Goal: Book appointment/travel/reservation

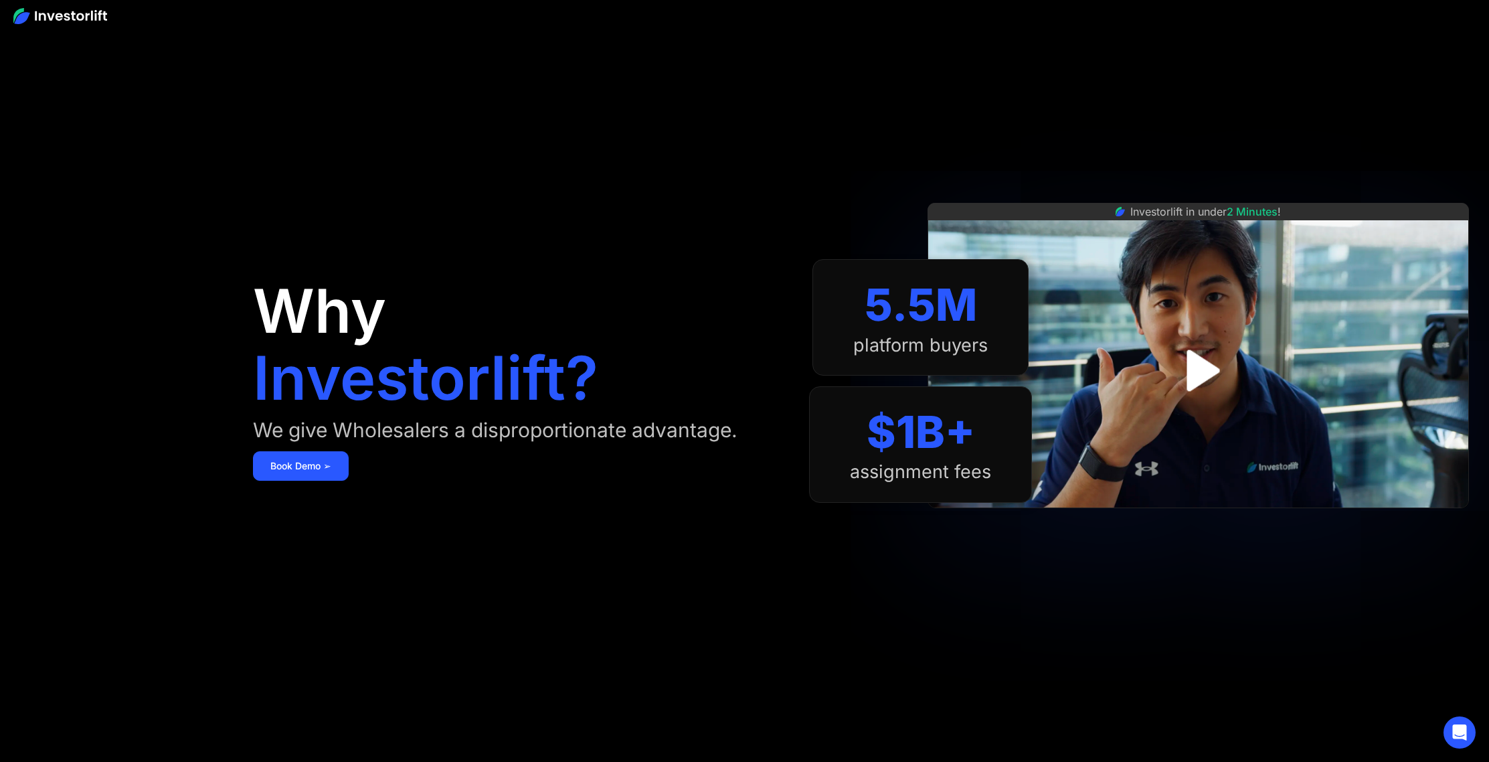
drag, startPoint x: 1479, startPoint y: 175, endPoint x: 1494, endPoint y: 756, distance: 580.5
click at [947, 627] on html "Why Investorlift? We give Wholesalers a disproportionate advantage. Book Demo ➢…" at bounding box center [744, 381] width 1489 height 762
click at [947, 373] on img "open lightbox" at bounding box center [1198, 370] width 87 height 87
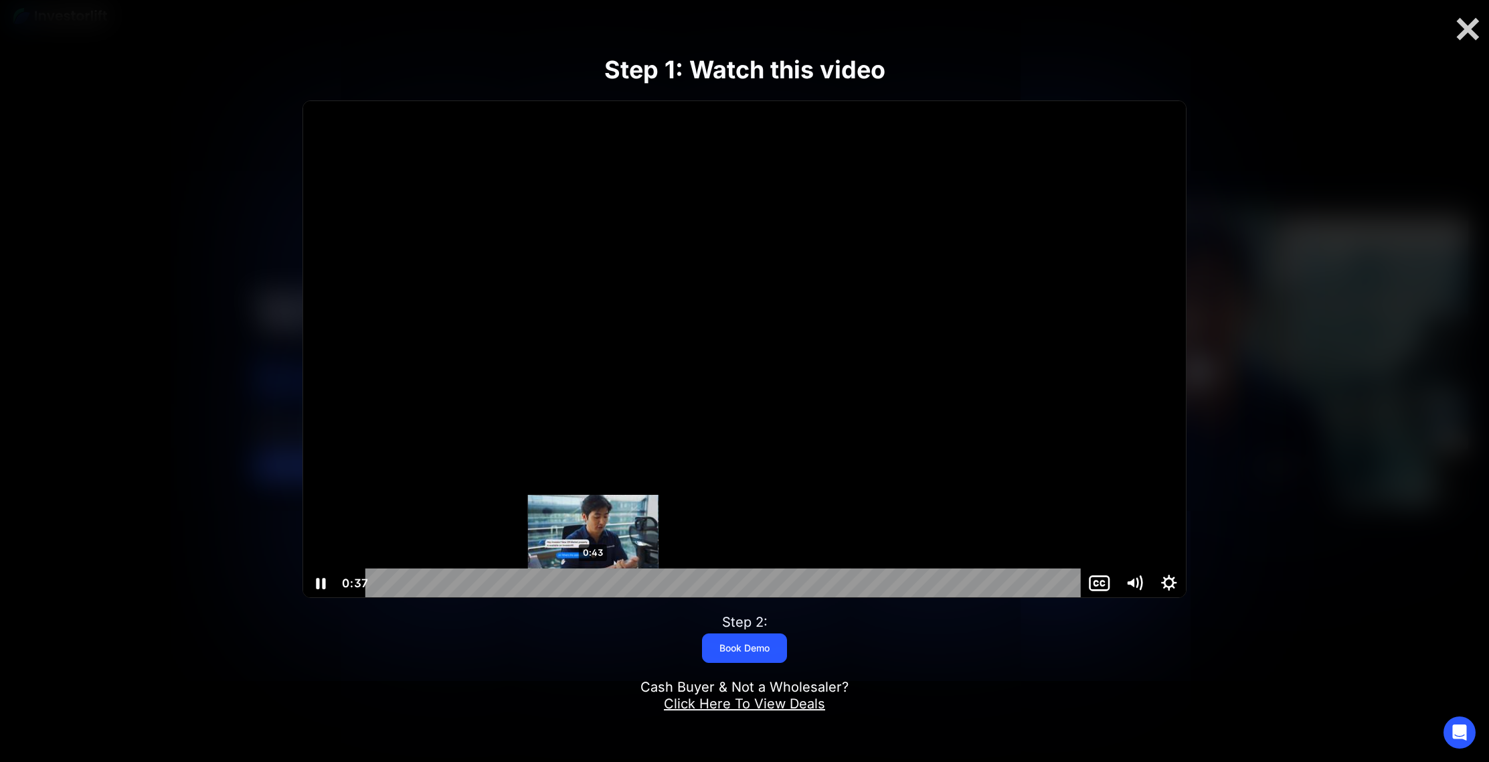
click at [594, 582] on div "0:43" at bounding box center [726, 582] width 695 height 29
click at [947, 583] on icon "Show settings menu" at bounding box center [1168, 582] width 35 height 29
click at [947, 555] on button "Speed 1x" at bounding box center [1134, 552] width 104 height 29
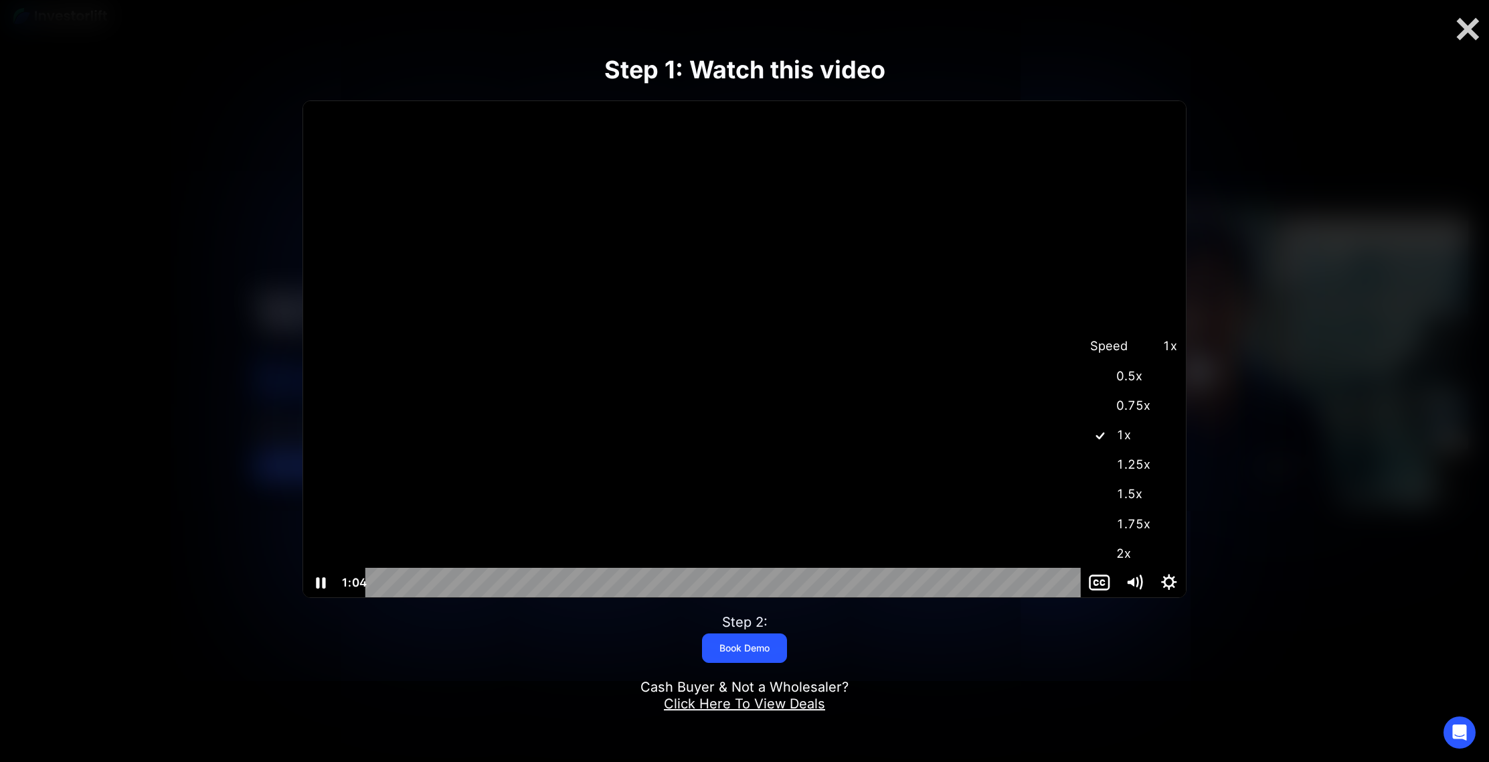
click at [947, 491] on label "1.5x" at bounding box center [1134, 494] width 104 height 31
click at [947, 568] on button "Show settings menu" at bounding box center [1168, 582] width 35 height 29
click at [947, 578] on icon "Hide settings menu" at bounding box center [1168, 582] width 41 height 35
click at [947, 29] on div at bounding box center [1467, 29] width 43 height 28
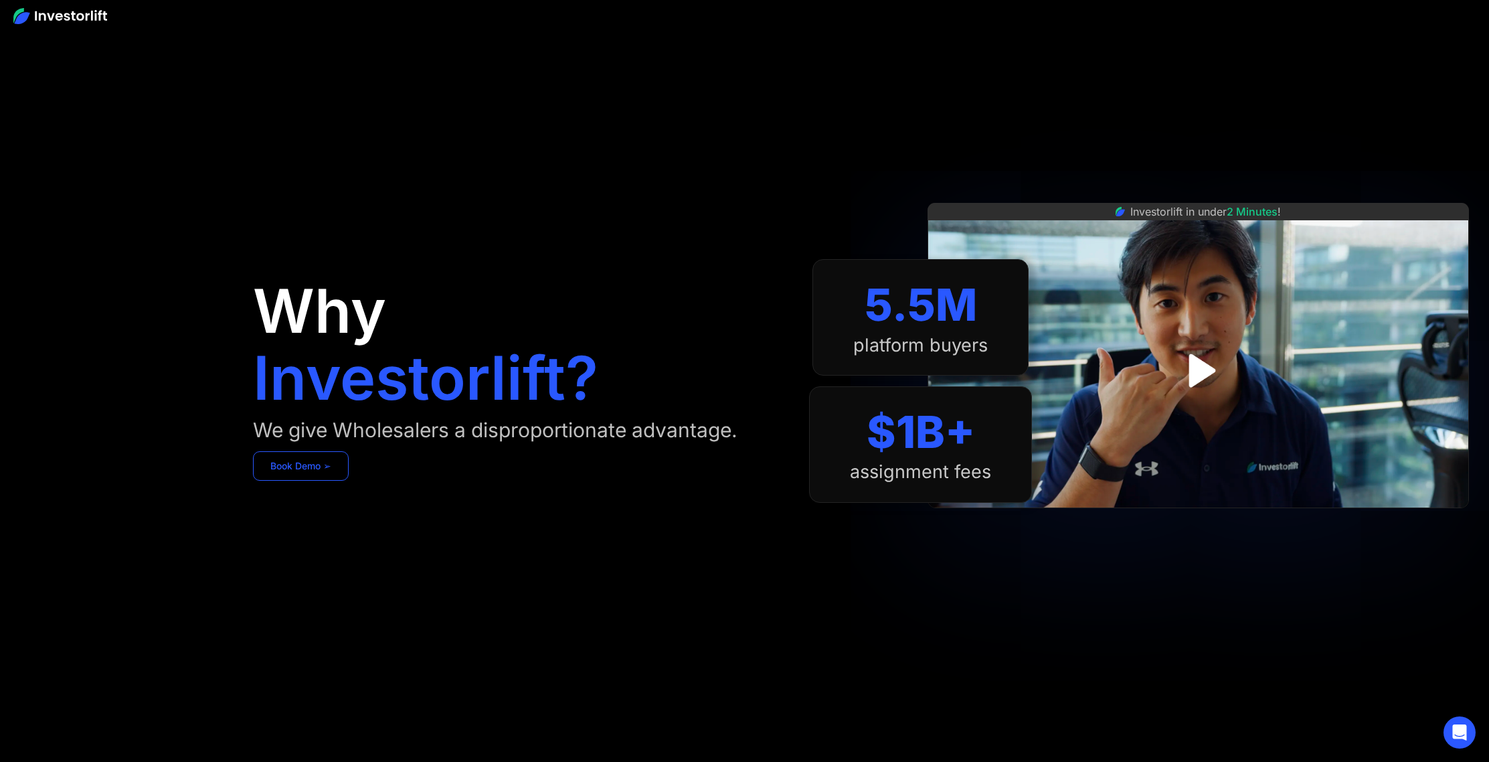
click at [311, 465] on link "Book Demo ➢" at bounding box center [301, 465] width 96 height 29
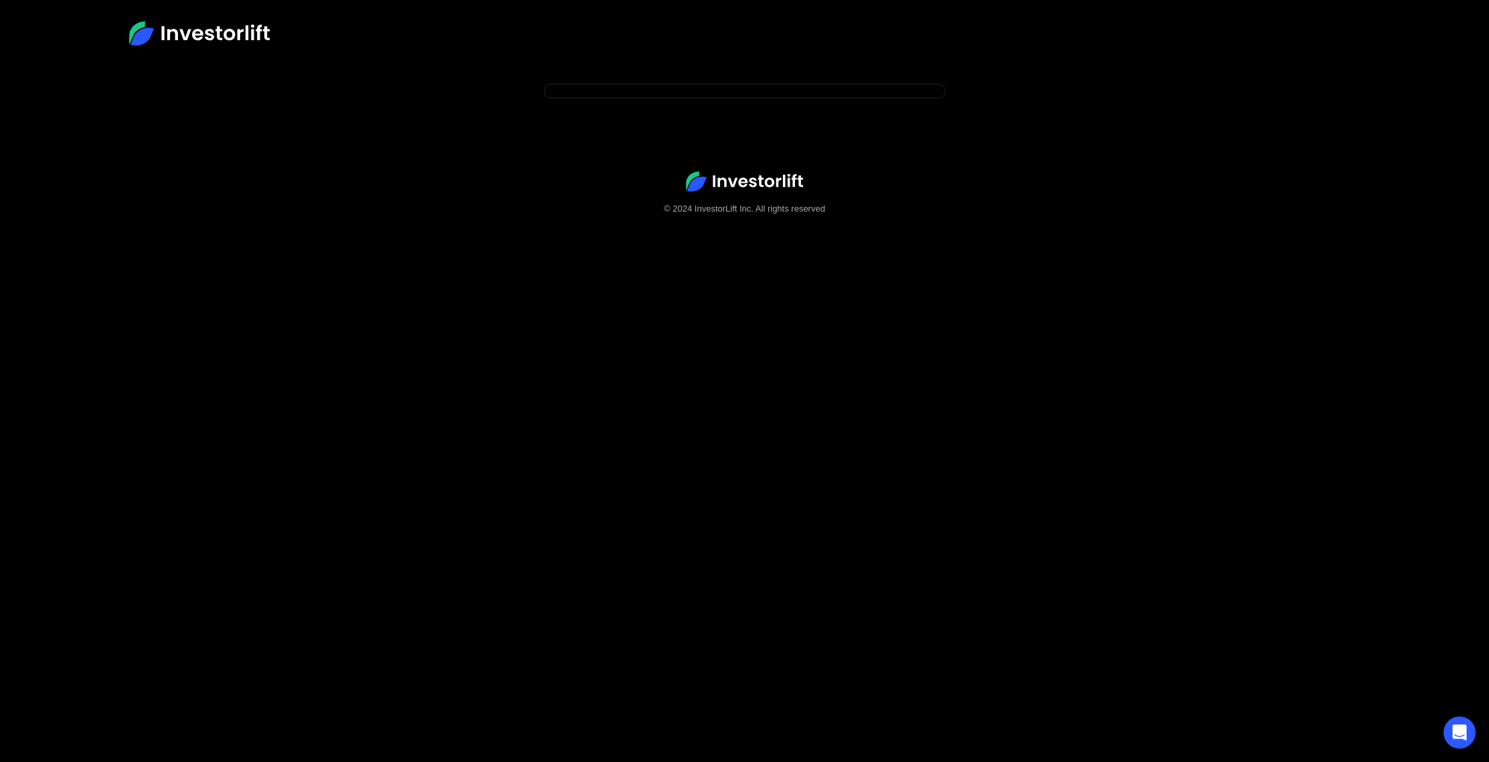
click at [196, 27] on img at bounding box center [199, 33] width 141 height 24
